Goal: Task Accomplishment & Management: Complete application form

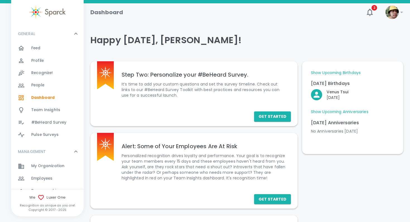
click at [46, 180] on span "Employees" at bounding box center [41, 179] width 21 height 6
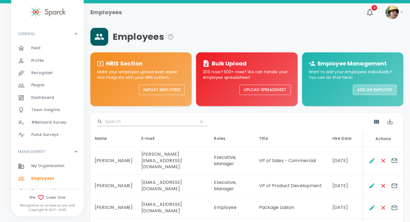
click at [371, 88] on button "Add an Employee" at bounding box center [375, 90] width 44 height 10
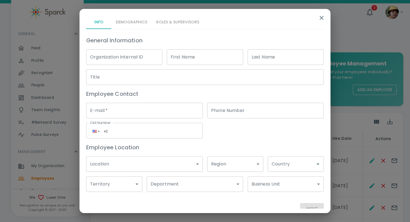
click at [223, 55] on input "First Name" at bounding box center [205, 57] width 76 height 16
type input "[PERSON_NAME]"
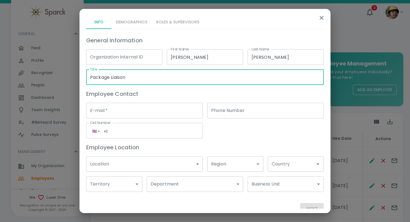
type input "Package Liaison"
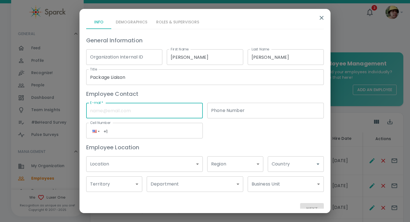
paste input "[EMAIL_ADDRESS][DOMAIN_NAME]"
type input "[EMAIL_ADDRESS][DOMAIN_NAME]"
click at [154, 170] on body "Skip Navigation Employees 3 ! GENERAL 0 Feed 0 Profile 0 Recognize! 0 People 0 …" at bounding box center [205, 215] width 410 height 430
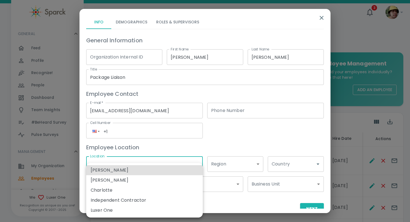
click at [114, 209] on li "Luxer One" at bounding box center [144, 211] width 117 height 10
type input "173796"
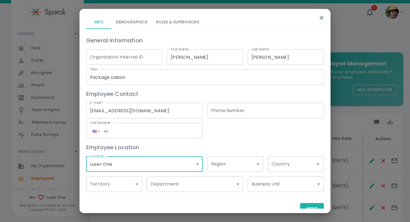
click at [172, 183] on body "Skip Navigation Employees 3 ! GENERAL 0 Feed 0 Profile 0 Recognize! 0 People 0 …" at bounding box center [205, 215] width 410 height 430
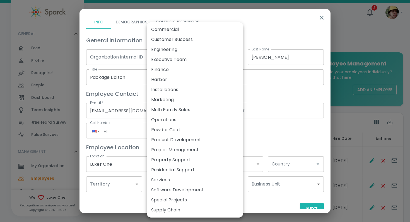
click at [180, 180] on li "Services" at bounding box center [195, 180] width 97 height 10
type input "173911"
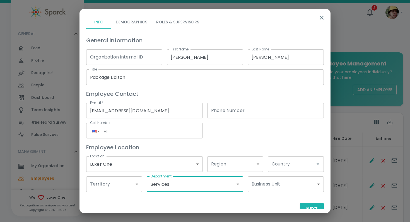
click at [281, 168] on input "Country" at bounding box center [291, 164] width 43 height 11
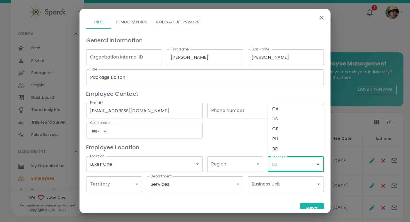
click at [281, 115] on li "US" at bounding box center [296, 119] width 56 height 10
type input "US"
click at [311, 205] on button "Next" at bounding box center [312, 209] width 24 height 12
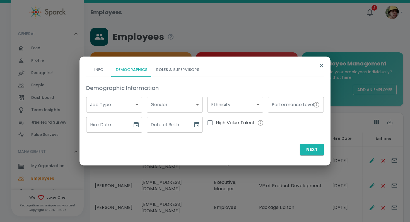
click at [122, 110] on body "Skip Navigation Employees 3 ! GENERAL 0 Feed 0 Profile 0 Recognize! 0 People 0 …" at bounding box center [205, 215] width 410 height 430
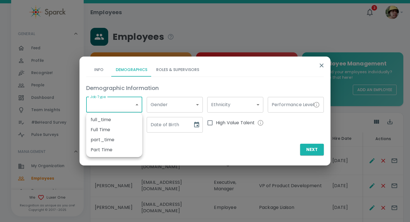
click at [105, 151] on li "Part Time" at bounding box center [114, 150] width 56 height 10
type input "173791"
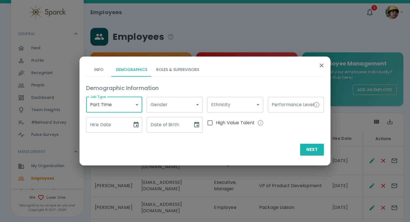
click at [114, 125] on input "Hire Date" at bounding box center [107, 125] width 42 height 16
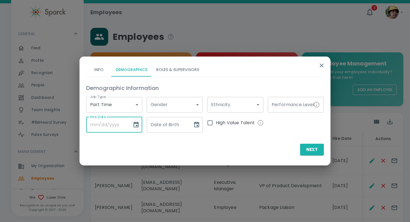
click at [137, 126] on icon "Choose date" at bounding box center [136, 125] width 5 height 6
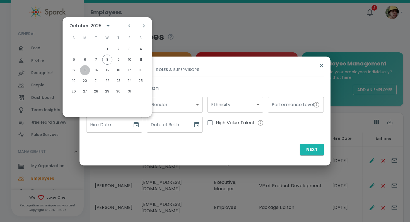
click at [86, 72] on button "13" at bounding box center [85, 70] width 10 height 10
type input "[DATE]"
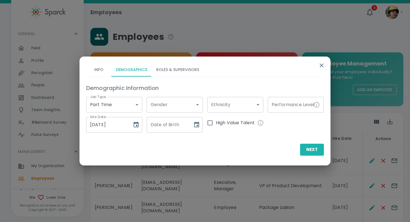
click at [167, 126] on input "Date of Birth" at bounding box center [168, 125] width 42 height 16
type input "[DATE]"
click at [185, 67] on button "Roles & Supervisors" at bounding box center [178, 69] width 52 height 13
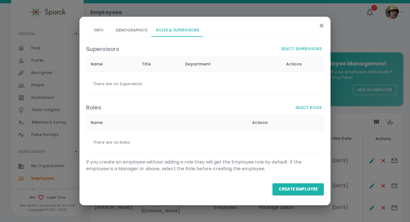
click at [308, 50] on button "Select Supervisors" at bounding box center [301, 49] width 45 height 10
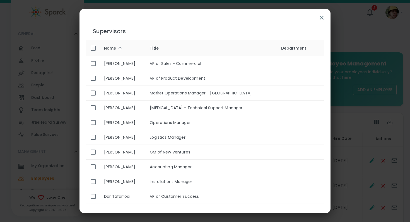
scroll to position [457, 0]
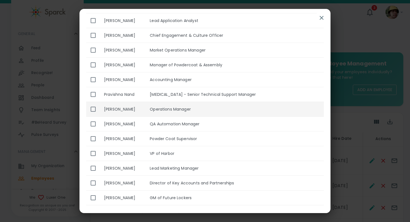
click at [248, 106] on td "Operations Manager" at bounding box center [210, 109] width 131 height 15
checkbox input "true"
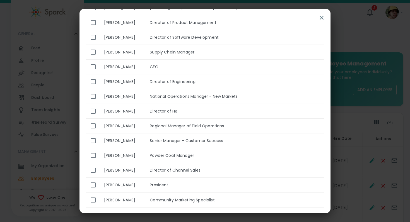
scroll to position [0, 0]
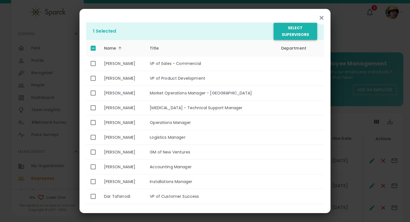
click at [284, 38] on button "Select Supervisors" at bounding box center [296, 31] width 44 height 17
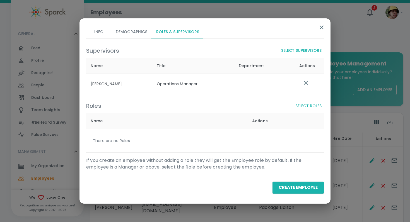
click at [312, 105] on button "Select Roles" at bounding box center [308, 106] width 31 height 10
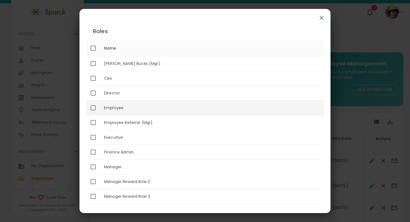
click at [167, 109] on th "Employee" at bounding box center [212, 108] width 224 height 15
checkbox input "true"
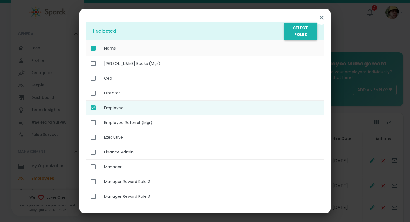
click at [290, 27] on button "Select Roles" at bounding box center [300, 31] width 33 height 17
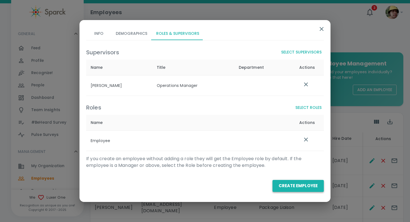
click at [300, 188] on button "Create Employee" at bounding box center [298, 186] width 51 height 12
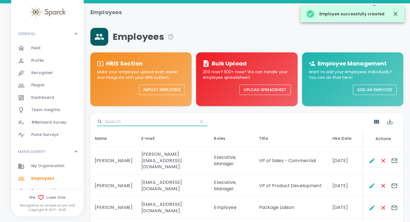
click at [123, 119] on input "Search" at bounding box center [149, 121] width 88 height 9
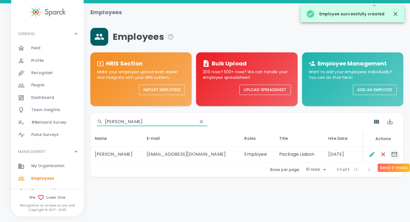
type input "[PERSON_NAME]"
click at [391, 155] on icon "Send E-mails" at bounding box center [394, 154] width 7 height 7
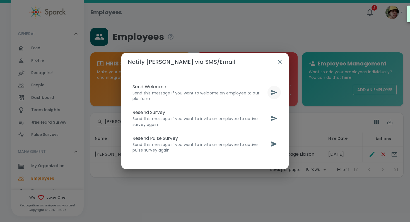
click at [275, 93] on icon "send" at bounding box center [274, 92] width 7 height 7
